Goal: Complete application form: Complete application form

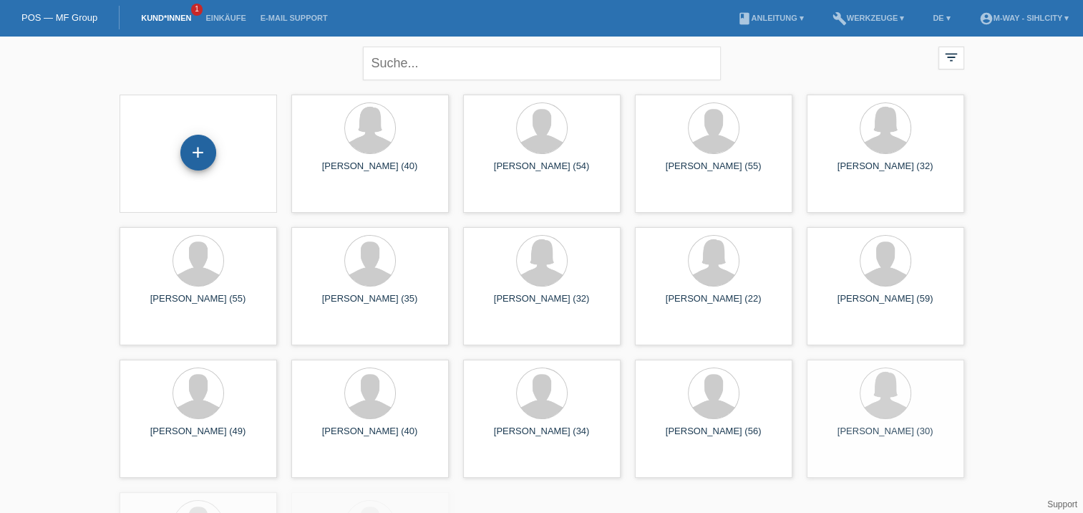
click at [206, 144] on div "+" at bounding box center [198, 153] width 36 height 36
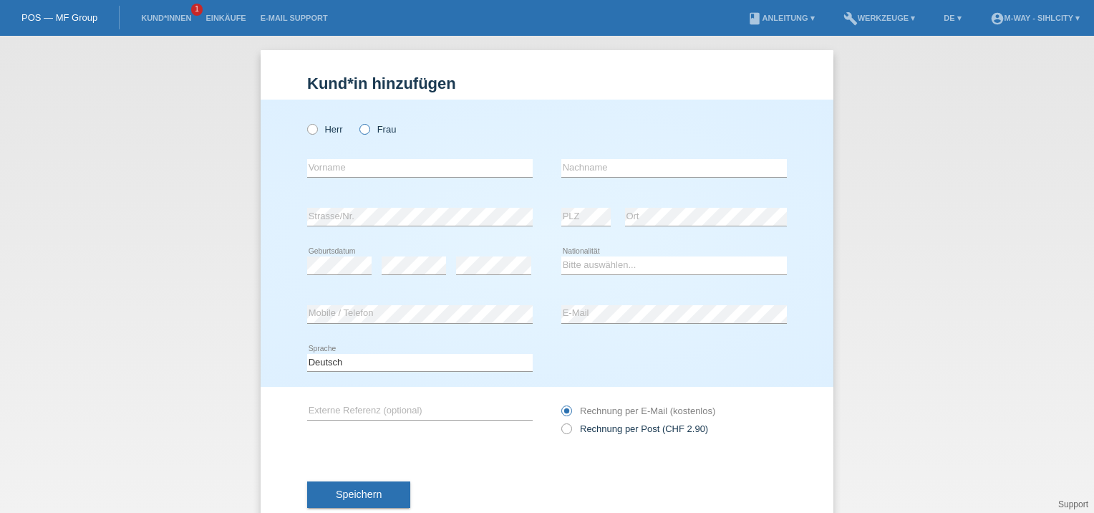
drag, startPoint x: 367, startPoint y: 124, endPoint x: 374, endPoint y: 128, distance: 9.0
click at [367, 124] on label "Frau" at bounding box center [377, 129] width 37 height 11
click at [367, 124] on input "Frau" at bounding box center [363, 128] width 9 height 9
radio input "true"
click at [353, 163] on input "text" at bounding box center [420, 168] width 226 height 18
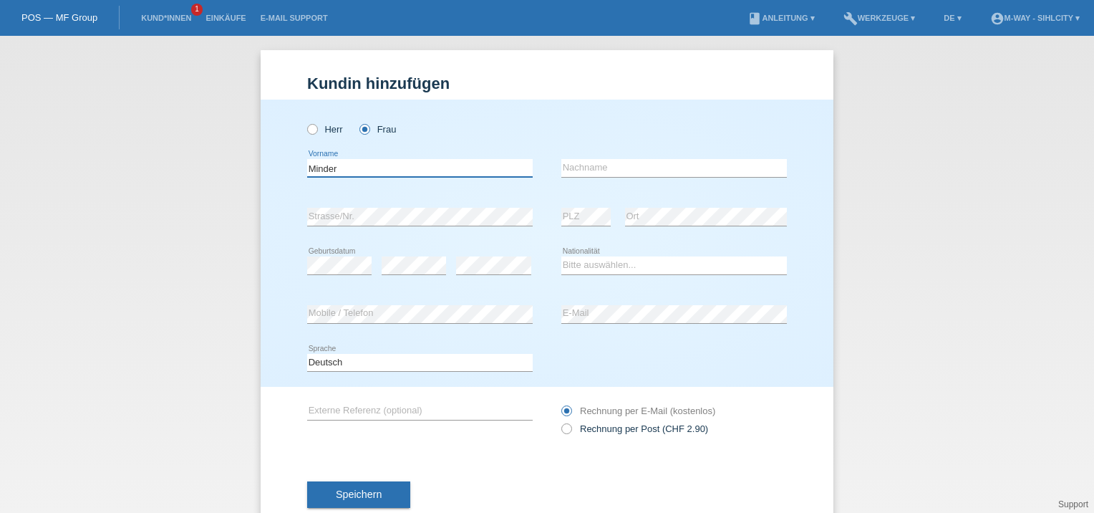
type input "Minder"
type input "Sonja"
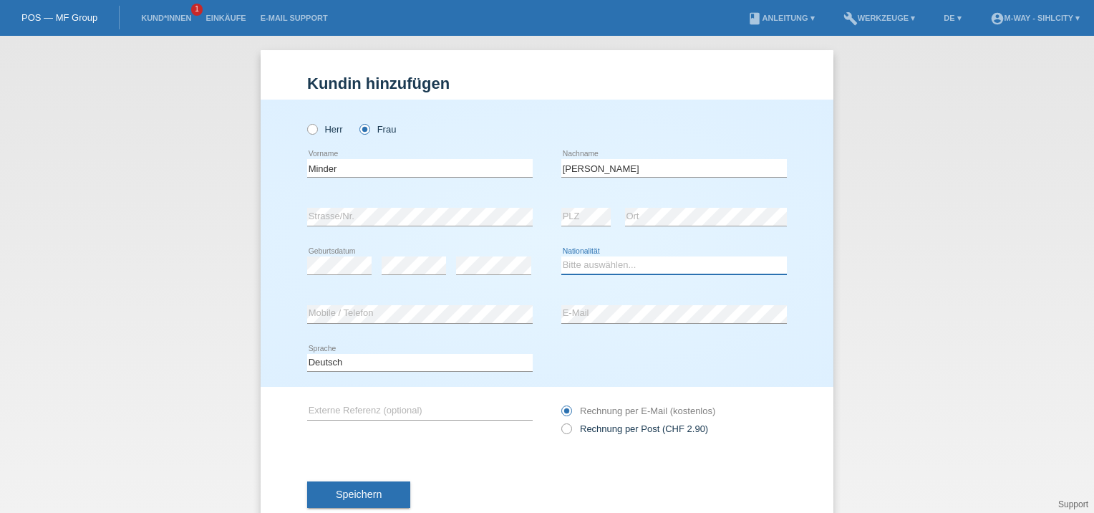
select select "CH"
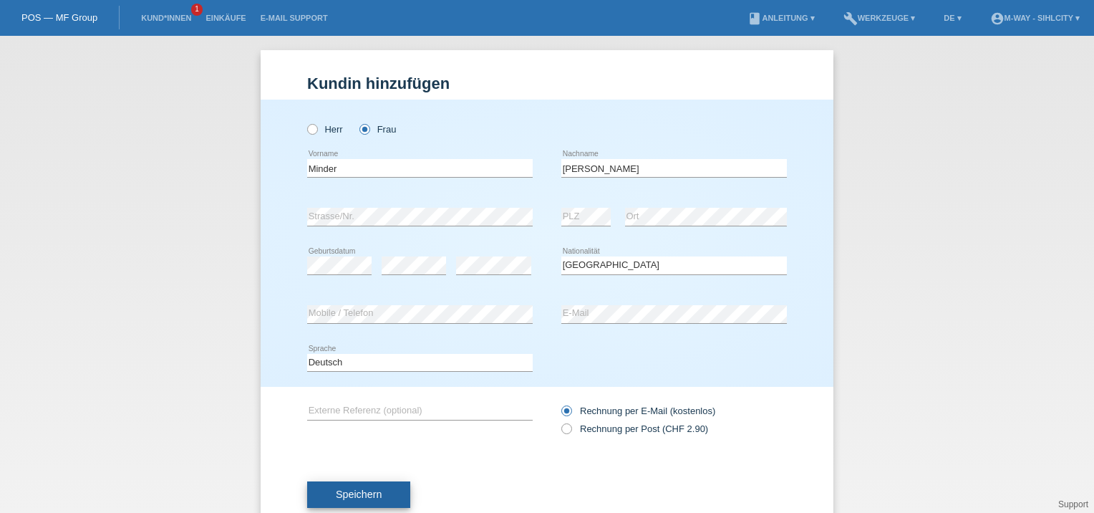
click at [369, 490] on span "Speichern" at bounding box center [359, 493] width 46 height 11
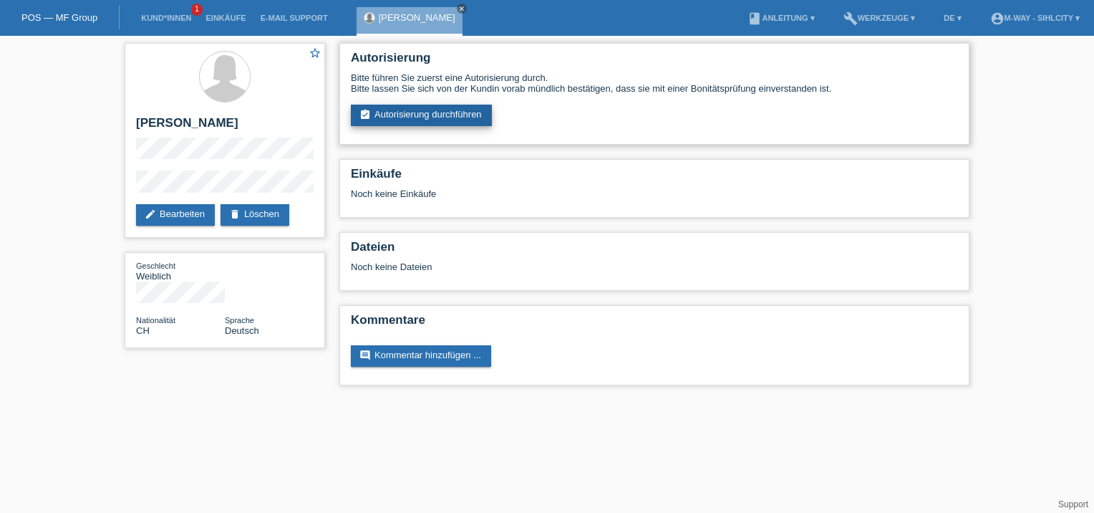
click at [432, 115] on link "assignment_turned_in Autorisierung durchführen" at bounding box center [421, 115] width 141 height 21
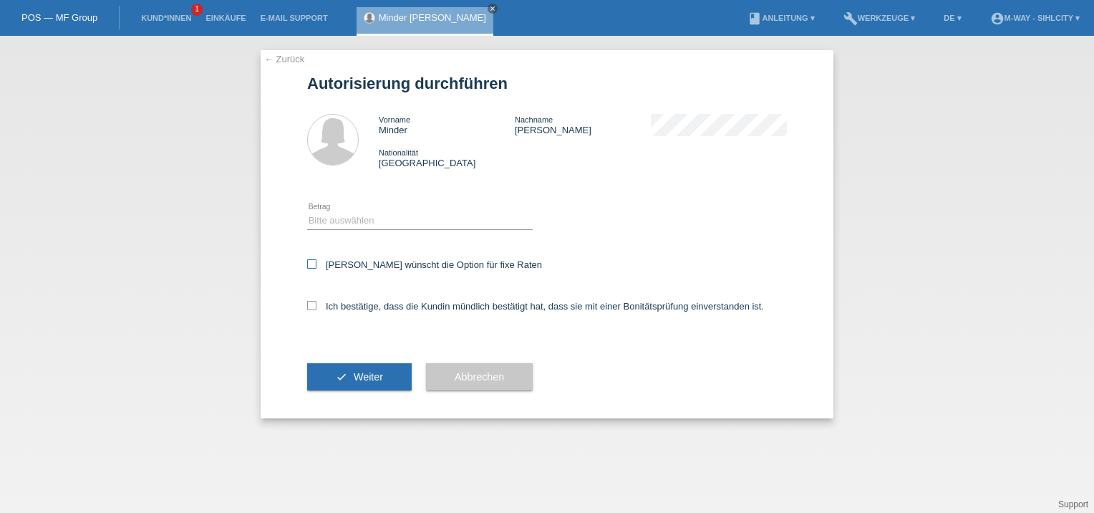
click at [312, 266] on icon at bounding box center [311, 263] width 9 height 9
click at [312, 266] on input "Kundin wünscht die Option für fixe Raten" at bounding box center [311, 263] width 9 height 9
checkbox input "true"
drag, startPoint x: 314, startPoint y: 304, endPoint x: 350, endPoint y: 335, distance: 48.2
click at [314, 304] on icon at bounding box center [311, 305] width 9 height 9
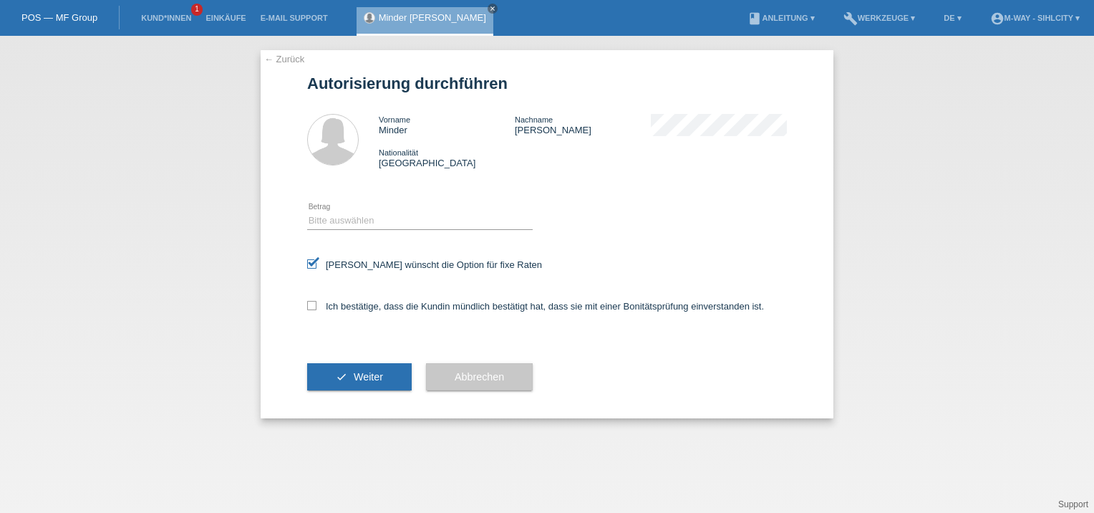
click at [314, 304] on input "Ich bestätige, dass die Kundin mündlich bestätigt hat, dass sie mit einer Bonit…" at bounding box center [311, 305] width 9 height 9
checkbox input "true"
click at [360, 377] on span "Weiter" at bounding box center [368, 376] width 29 height 11
click at [373, 223] on select "Bitte auswählen CHF 1.00 - CHF 499.00 CHF 500.00 - CHF 1'999.00 CHF 2'000.00 - …" at bounding box center [420, 220] width 226 height 17
select select "3"
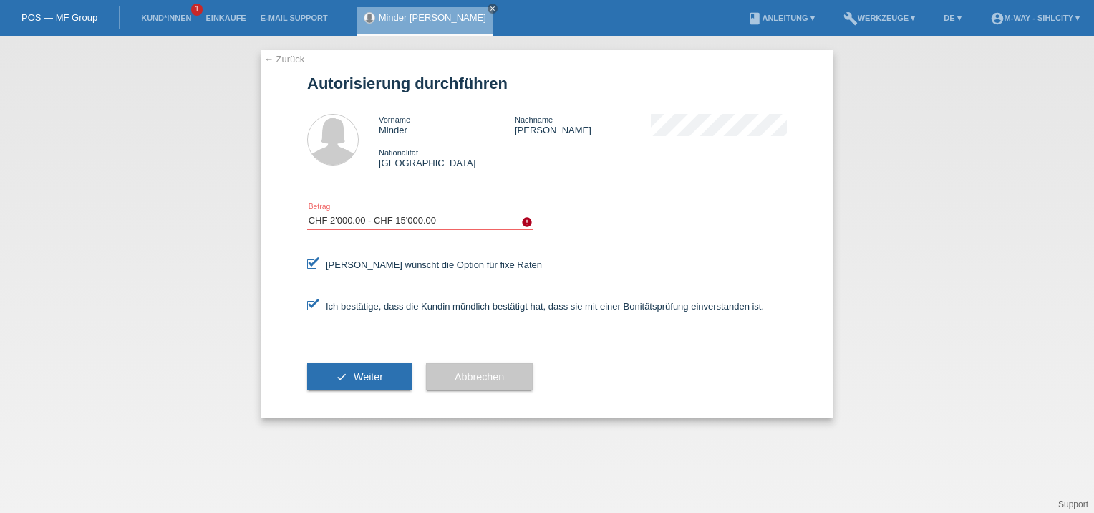
click at [307, 212] on select "Bitte auswählen CHF 1.00 - CHF 499.00 CHF 500.00 - CHF 1'999.00 CHF 2'000.00 - …" at bounding box center [420, 220] width 226 height 17
drag, startPoint x: 363, startPoint y: 378, endPoint x: 403, endPoint y: 381, distance: 40.2
click at [362, 378] on span "Weiter" at bounding box center [368, 376] width 29 height 11
